Goal: Task Accomplishment & Management: Use online tool/utility

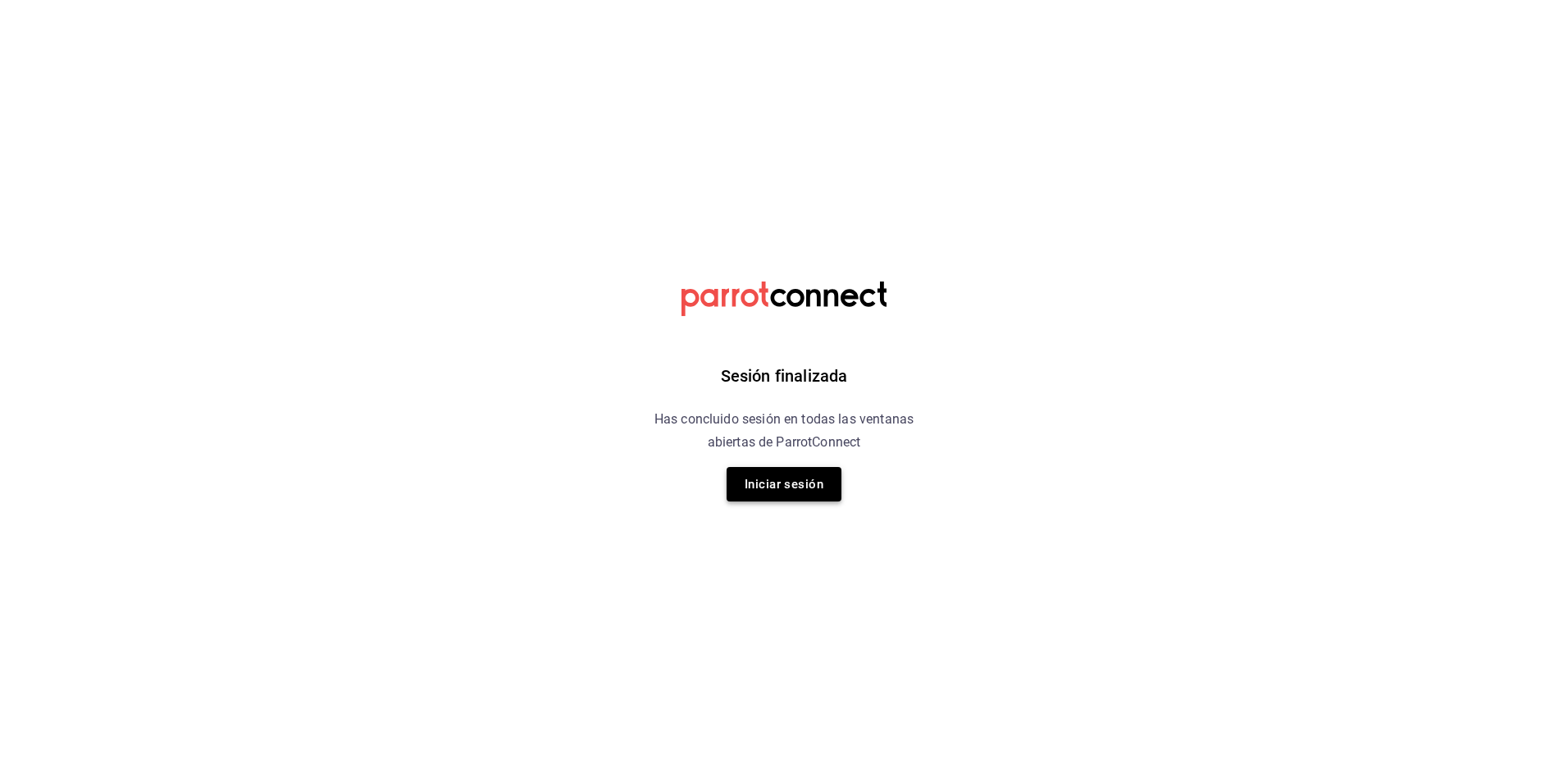
click at [782, 486] on button "Iniciar sesión" at bounding box center [784, 484] width 115 height 35
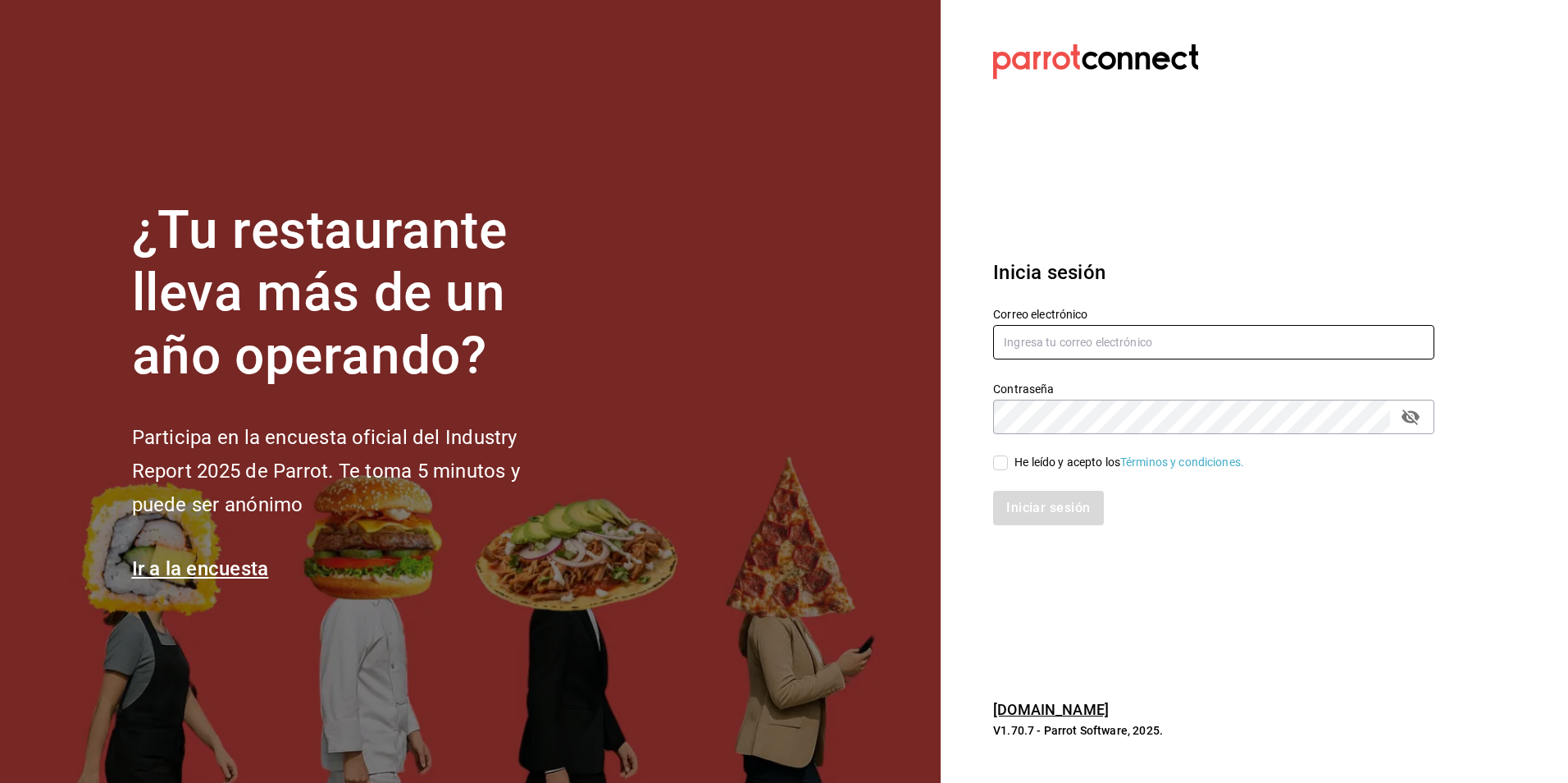
type input "[EMAIL_ADDRESS][DOMAIN_NAME]"
click at [1004, 474] on div "Iniciar sesión" at bounding box center [1204, 498] width 461 height 54
click at [999, 463] on input "He leído y acepto los Términos y condiciones." at bounding box center [1000, 462] width 14 height 14
checkbox input "true"
drag, startPoint x: 1016, startPoint y: 493, endPoint x: 1020, endPoint y: 510, distance: 17.5
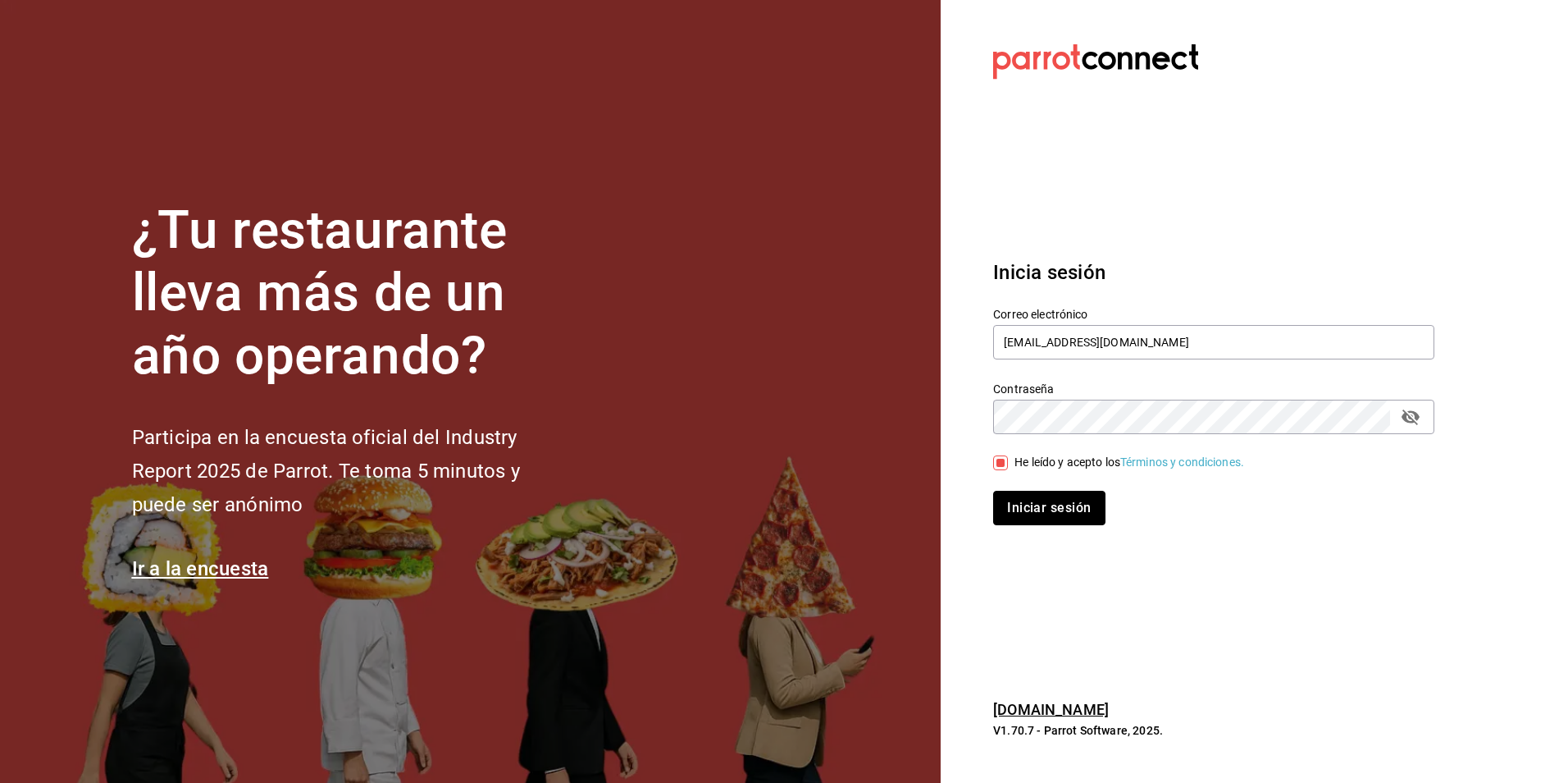
click at [1016, 497] on button "Iniciar sesión" at bounding box center [1049, 508] width 111 height 35
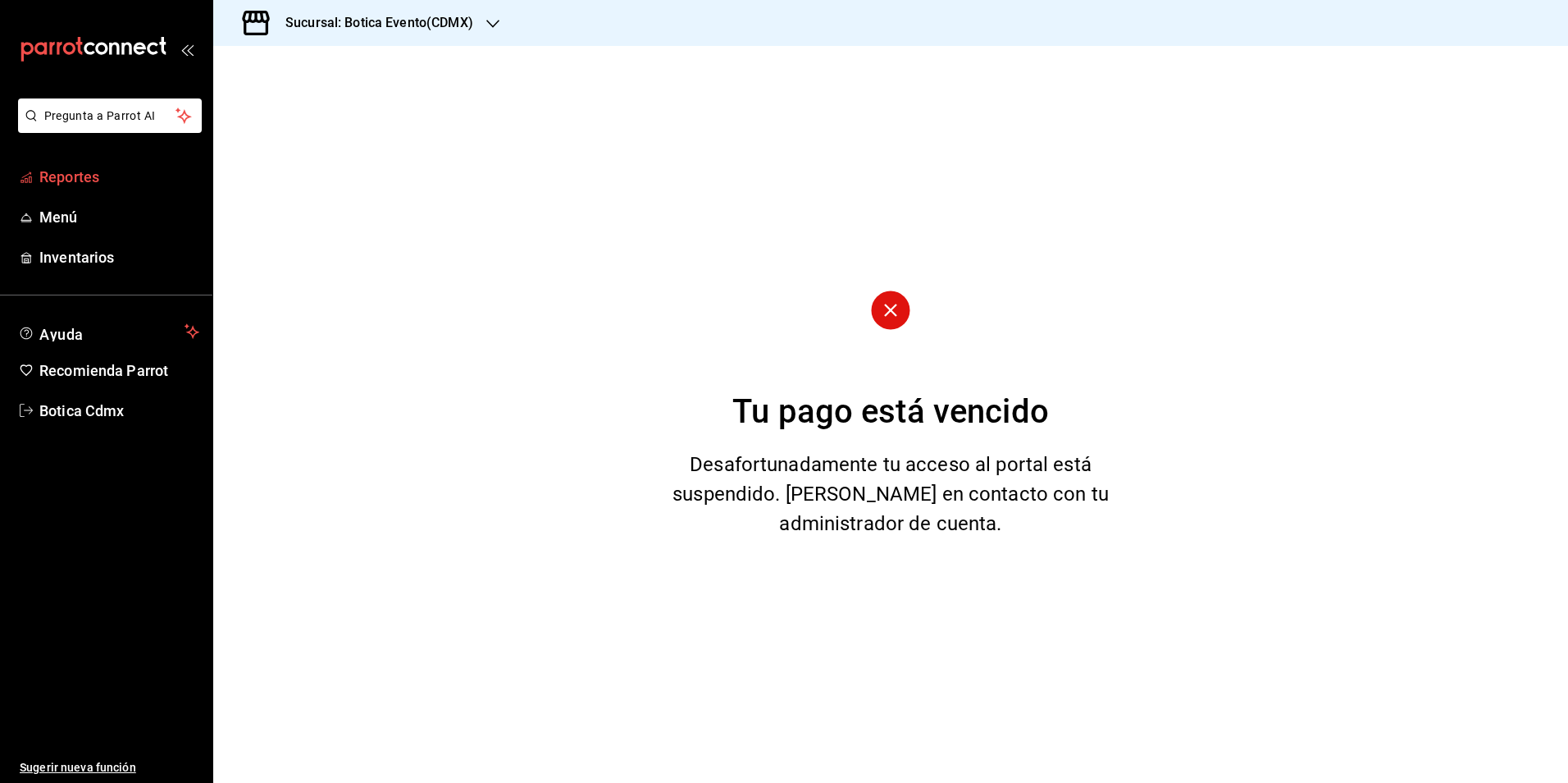
click at [60, 164] on link "Reportes" at bounding box center [106, 177] width 212 height 36
click at [398, 30] on h3 "Sucursal: Botica Evento(CDMX)" at bounding box center [372, 23] width 201 height 19
click at [314, 121] on div "Botica (CDMX)" at bounding box center [336, 108] width 246 height 37
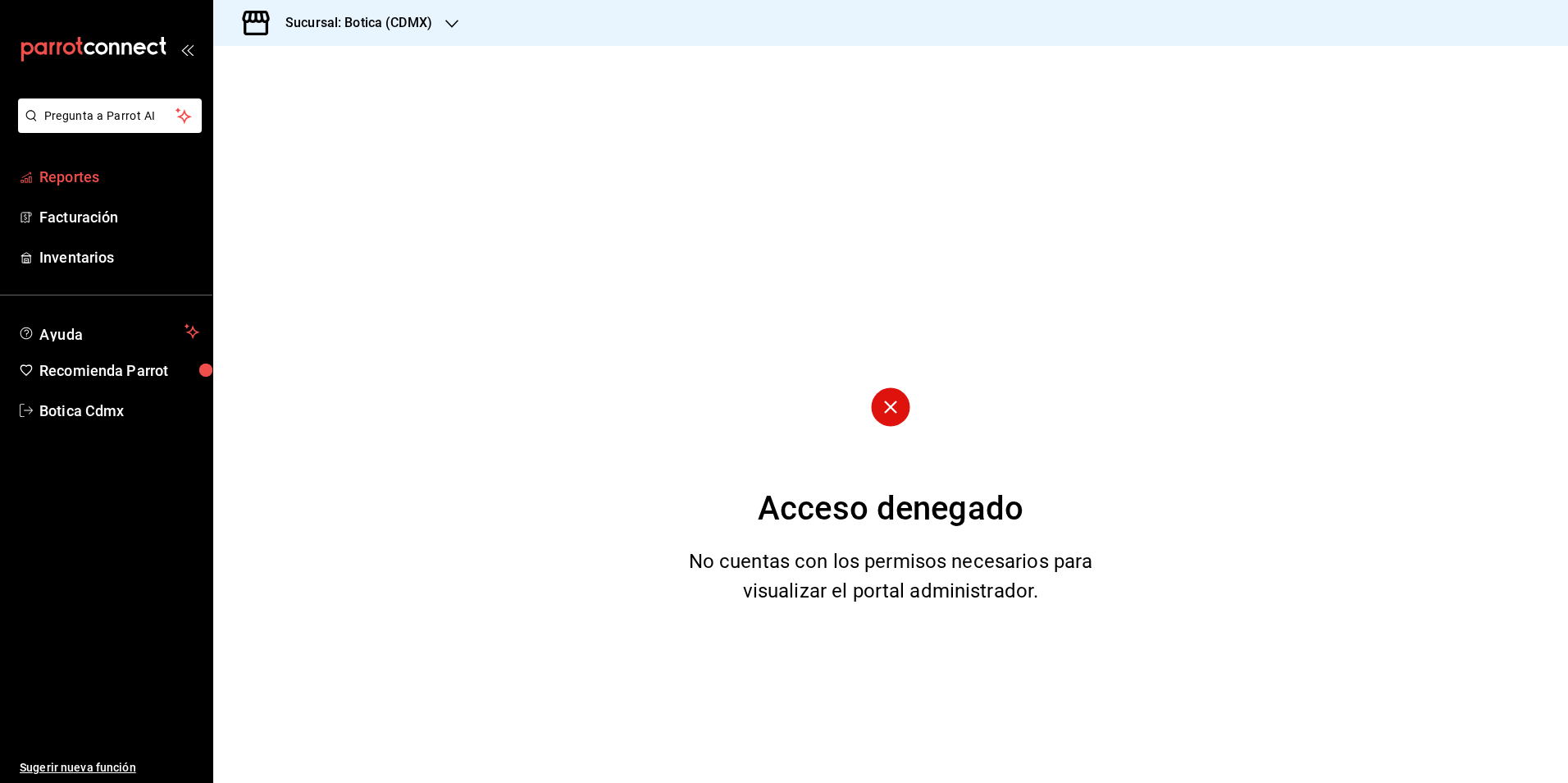
click at [75, 178] on span "Reportes" at bounding box center [119, 176] width 160 height 22
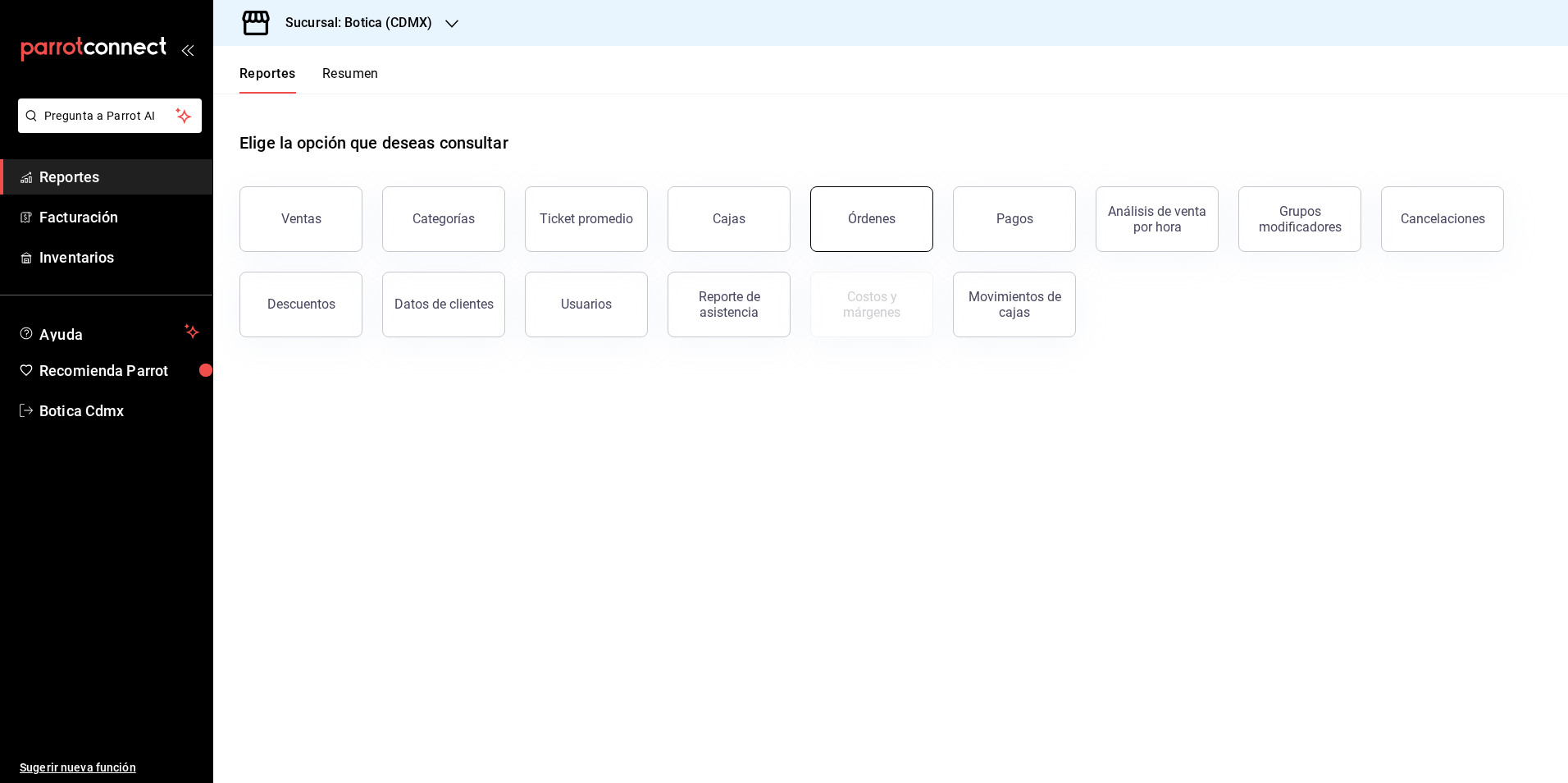
click at [896, 231] on button "Órdenes" at bounding box center [872, 219] width 123 height 65
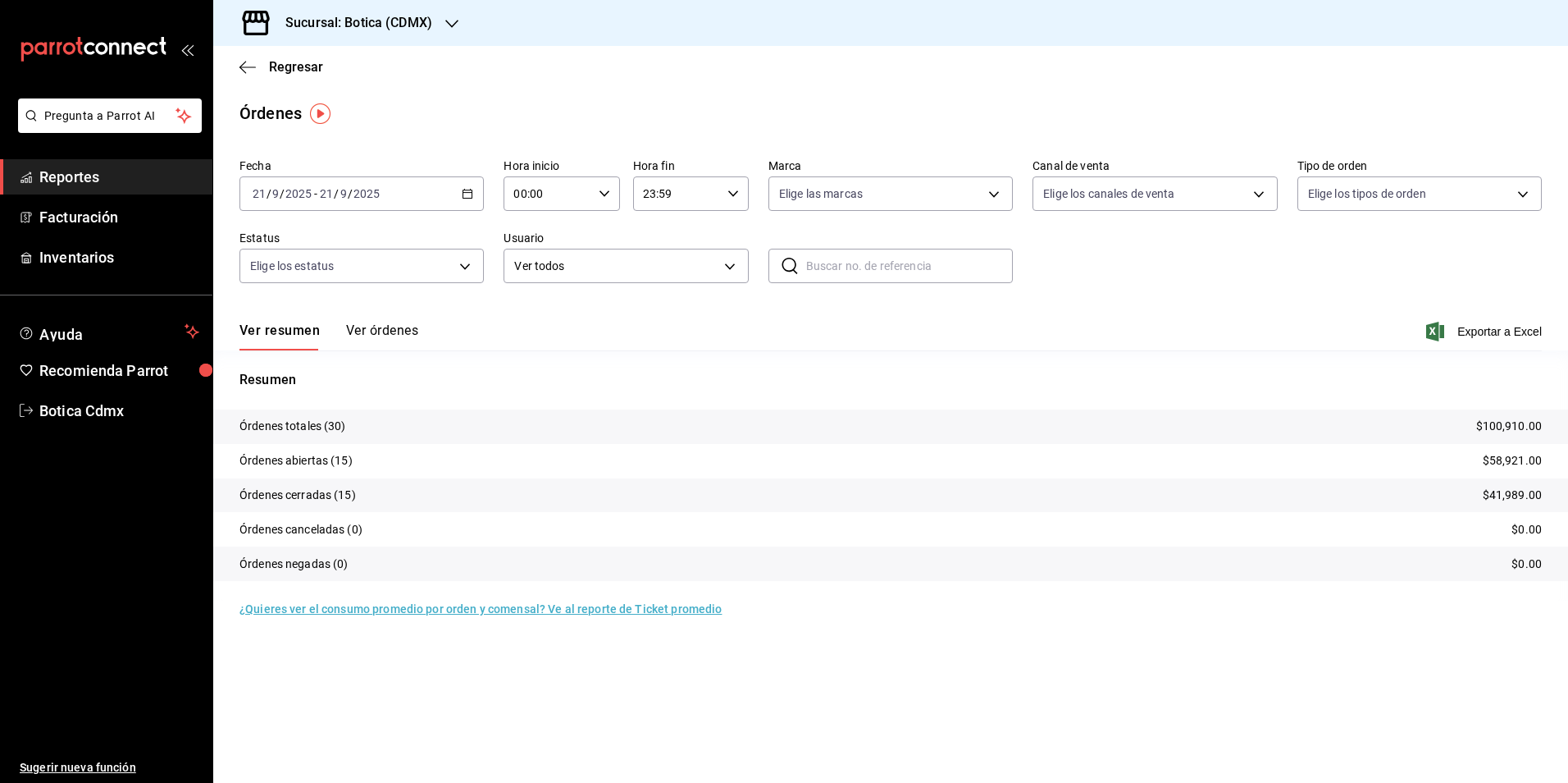
click at [541, 194] on input "00:00" at bounding box center [546, 193] width 87 height 33
click at [534, 281] on button "03" at bounding box center [533, 272] width 52 height 33
click at [536, 274] on span "03" at bounding box center [532, 272] width 32 height 13
click at [533, 272] on span "03" at bounding box center [532, 272] width 32 height 13
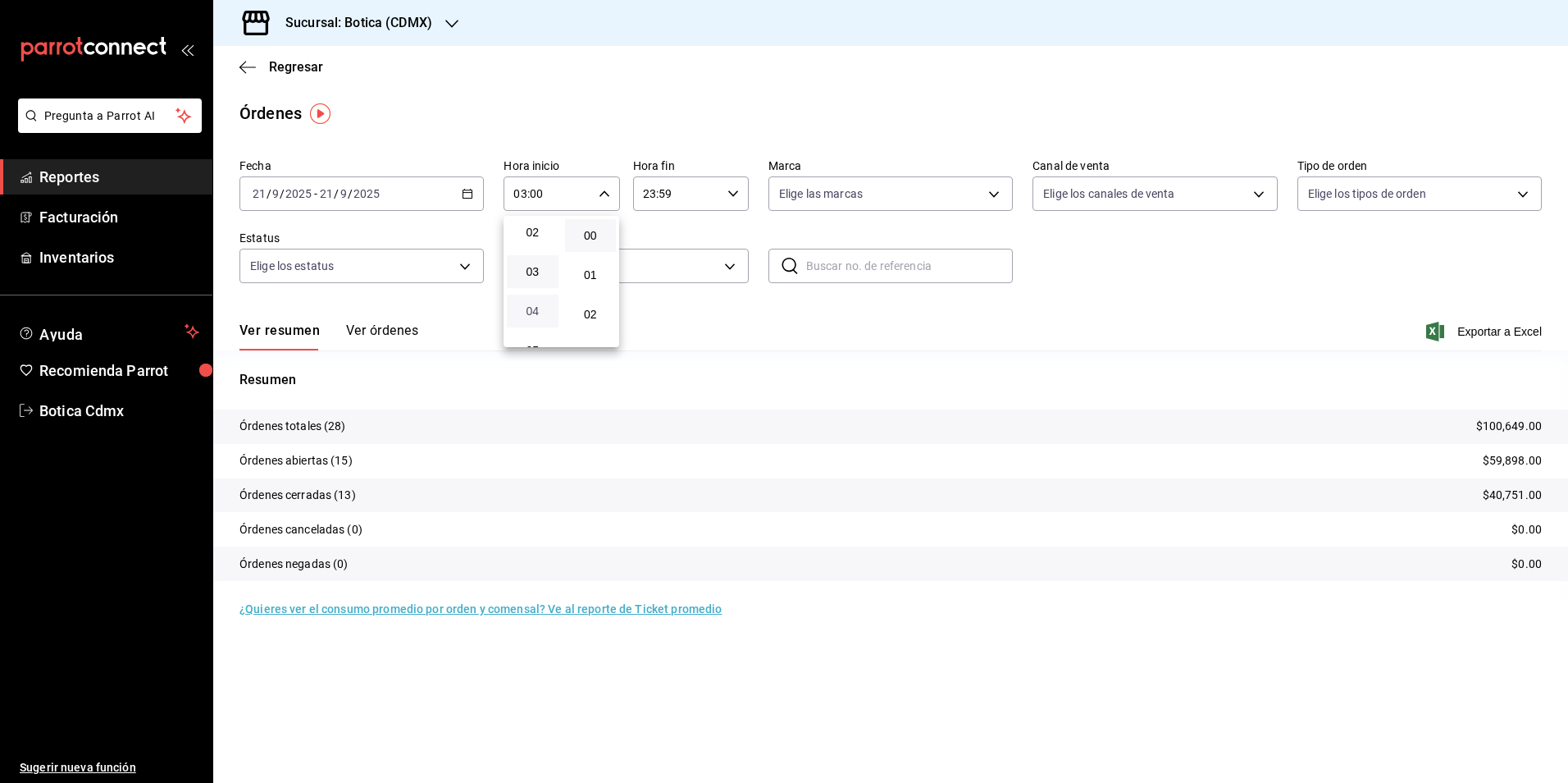
click at [527, 315] on span "04" at bounding box center [532, 311] width 32 height 13
type input "04:00"
click at [282, 63] on div at bounding box center [784, 391] width 1568 height 783
click at [393, 328] on button "Ver órdenes" at bounding box center [381, 336] width 72 height 28
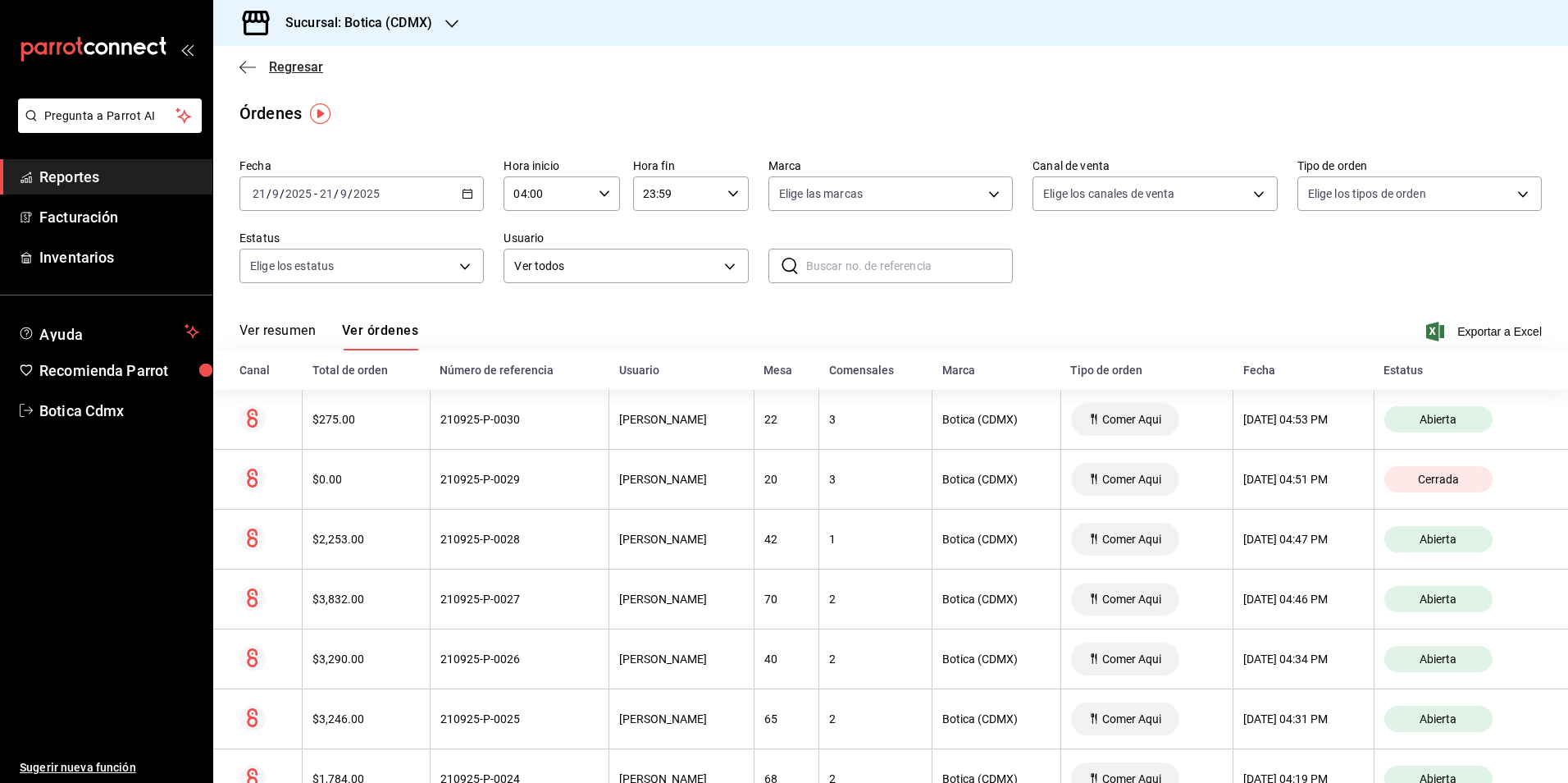
click at [273, 67] on span "Regresar" at bounding box center [296, 66] width 54 height 15
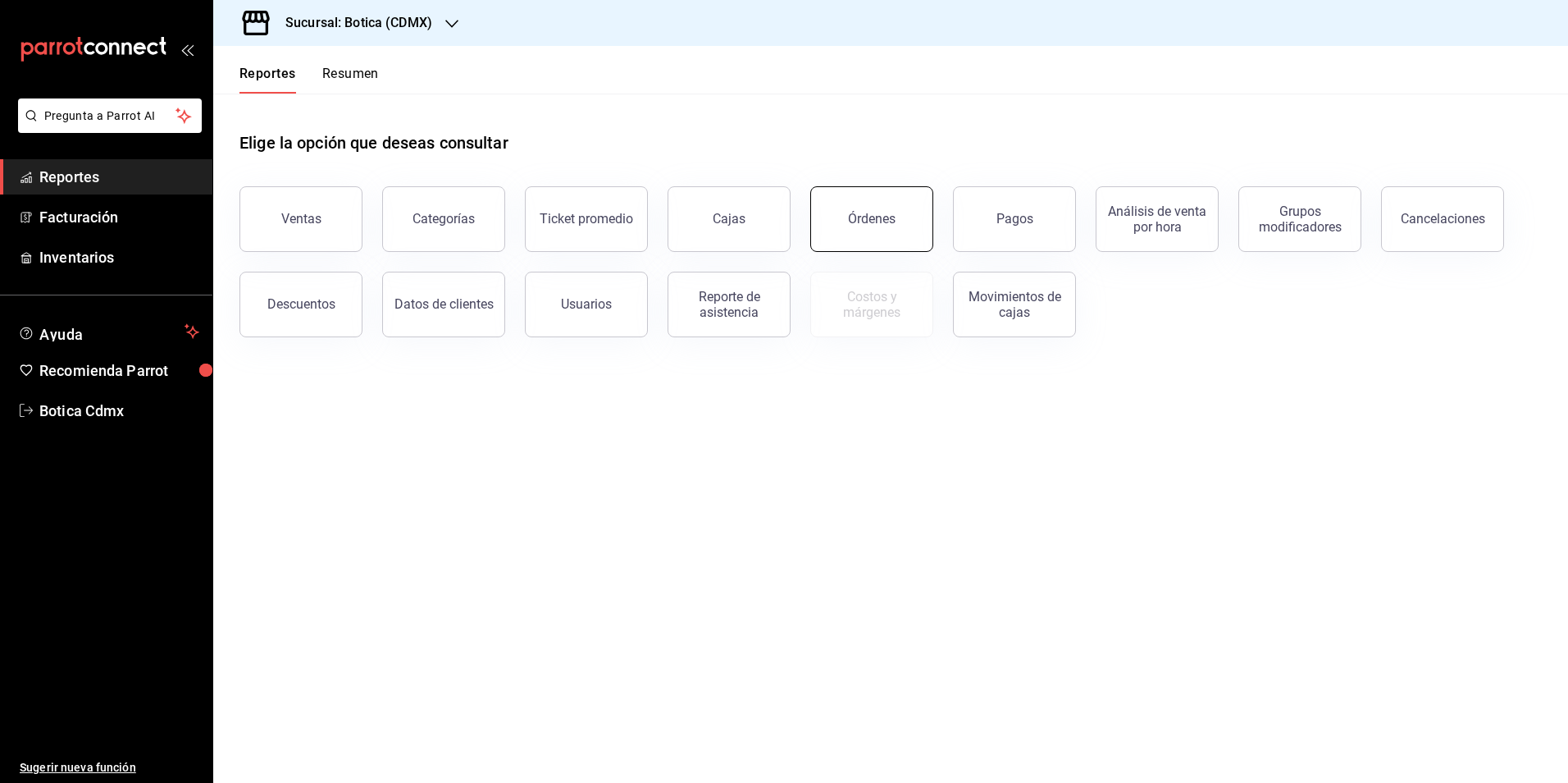
click at [888, 233] on button "Órdenes" at bounding box center [872, 219] width 123 height 65
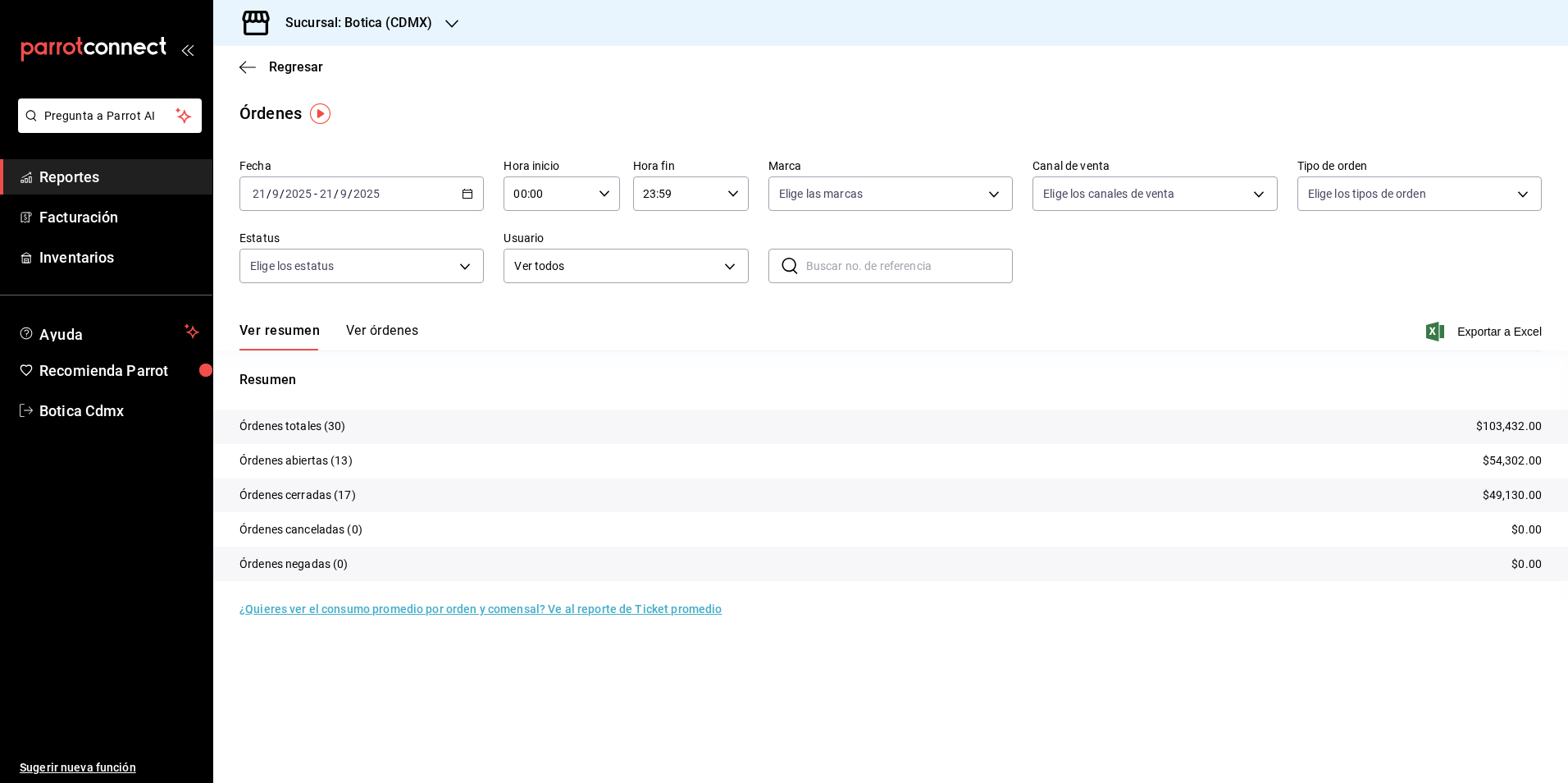
click at [529, 195] on input "00:00" at bounding box center [546, 193] width 87 height 33
click at [536, 279] on button "03" at bounding box center [533, 272] width 52 height 33
type input "03:00"
